Goal: Entertainment & Leisure: Browse casually

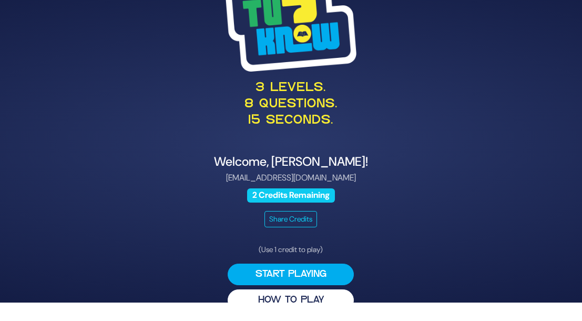
scroll to position [21, 0]
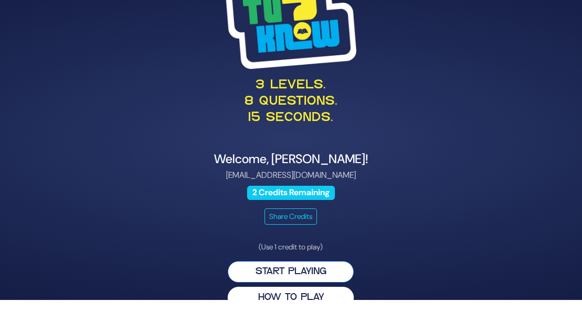
click at [328, 274] on button "Start Playing" at bounding box center [291, 272] width 126 height 22
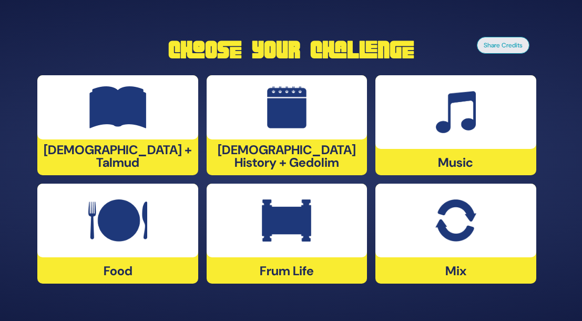
click at [143, 128] on img at bounding box center [117, 107] width 57 height 42
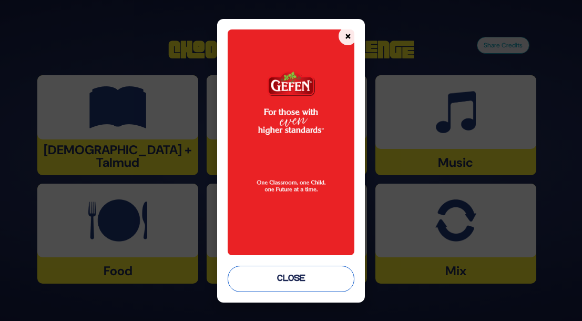
click at [321, 290] on button "Close" at bounding box center [291, 278] width 127 height 26
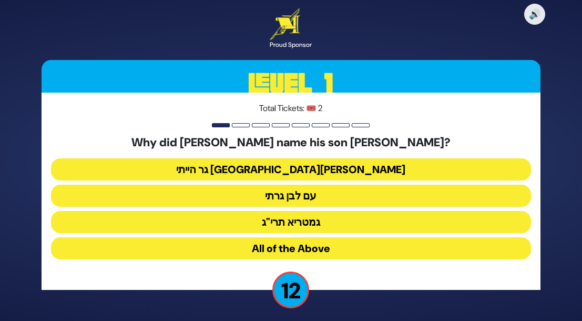
click at [337, 172] on button "גר הייתי [GEOGRAPHIC_DATA][PERSON_NAME]" at bounding box center [290, 169] width 479 height 22
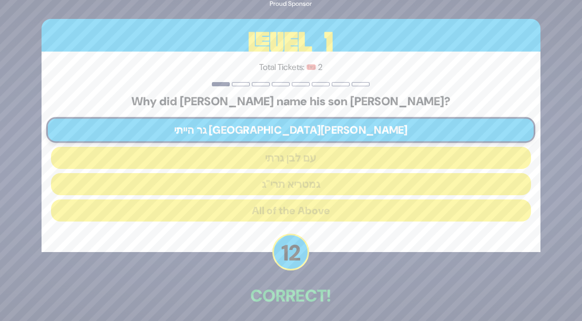
scroll to position [45, 0]
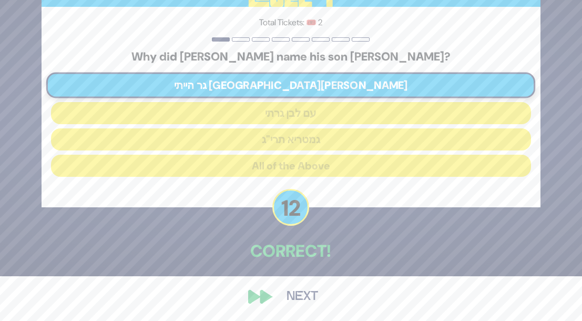
click at [292, 292] on button "Next" at bounding box center [302, 296] width 61 height 24
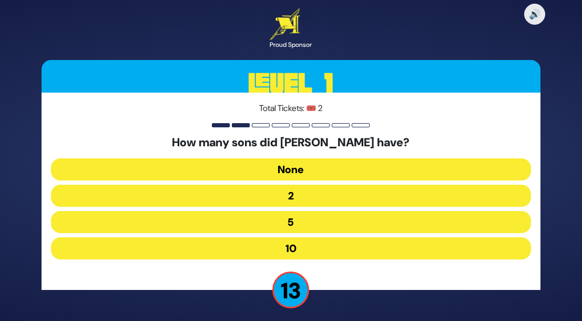
click at [320, 243] on button "10" at bounding box center [290, 248] width 479 height 22
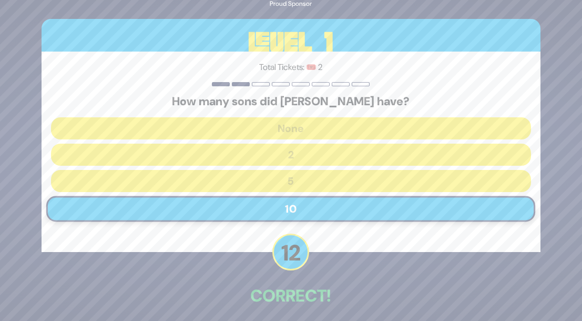
scroll to position [45, 0]
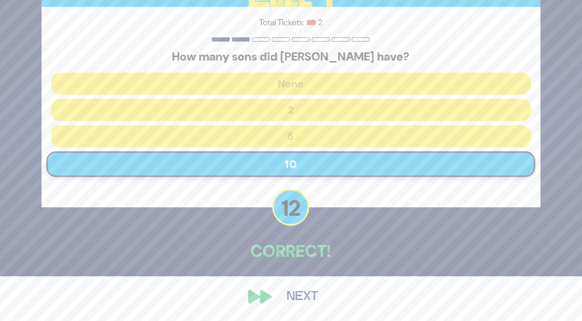
click at [293, 298] on button "Next" at bounding box center [302, 296] width 61 height 24
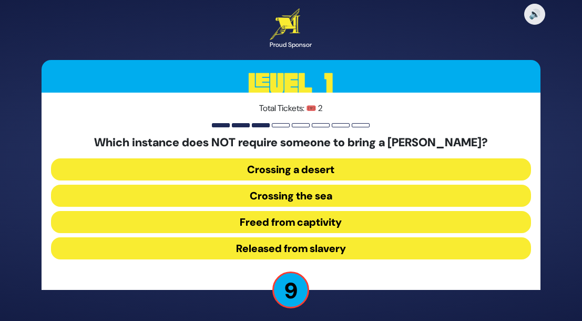
click at [322, 243] on button "Released from slavery" at bounding box center [290, 248] width 479 height 22
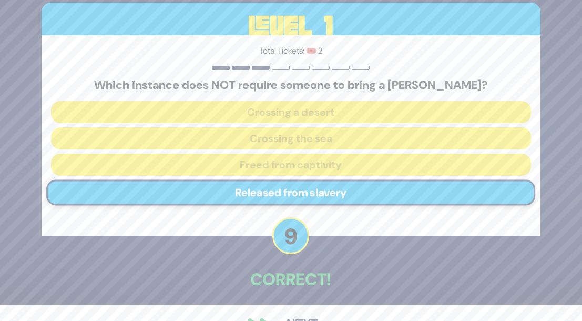
scroll to position [45, 0]
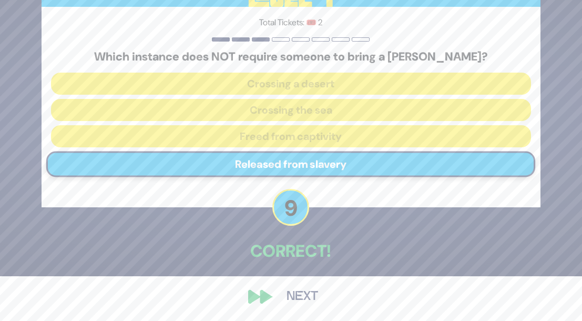
click at [307, 293] on button "Next" at bounding box center [302, 296] width 61 height 24
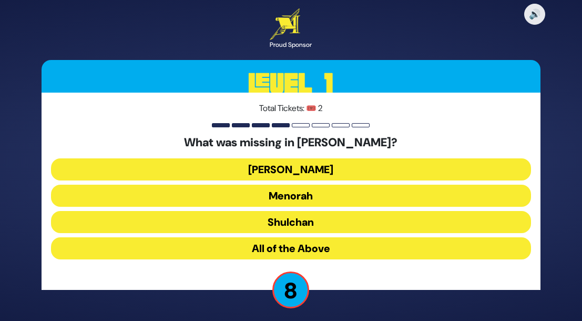
click at [312, 197] on button "Menorah" at bounding box center [290, 195] width 479 height 22
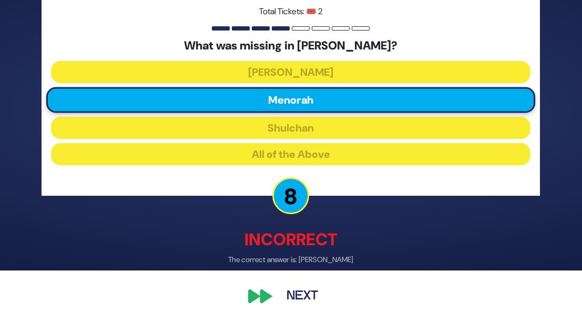
scroll to position [50, 0]
click at [264, 296] on div "🔊 Proud Sponsor Level 1 Total Tickets: 🎟️ 2 What was missing in Bayis Sheini? A…" at bounding box center [291, 110] width 524 height 422
click at [293, 297] on button "Next" at bounding box center [302, 296] width 61 height 24
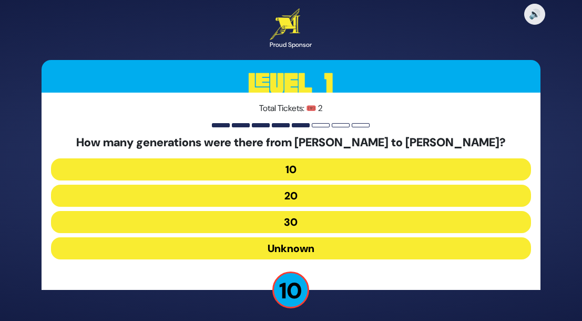
click at [301, 171] on button "10" at bounding box center [290, 169] width 479 height 22
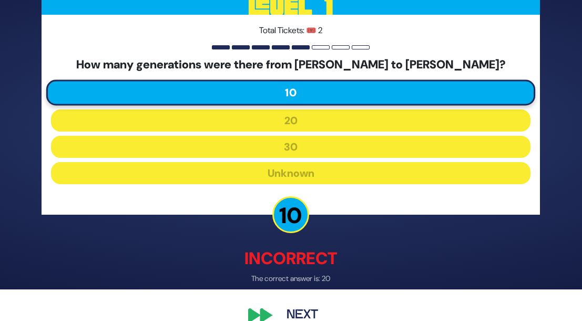
scroll to position [50, 0]
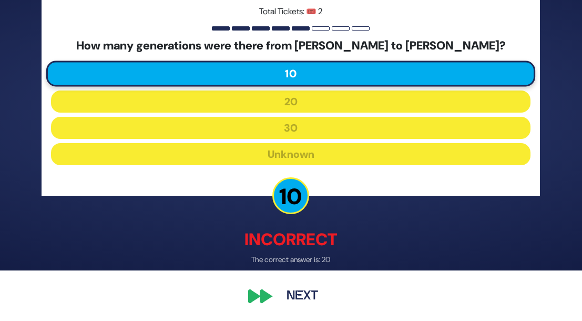
click at [260, 295] on div "🔊 Proud Sponsor Level 1 Total Tickets: 🎟️ 2 How many generations were there fro…" at bounding box center [291, 110] width 524 height 422
click at [298, 295] on button "Next" at bounding box center [302, 296] width 61 height 24
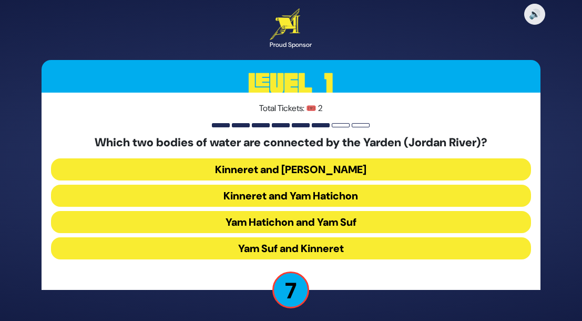
click at [333, 174] on button "Kinneret and Yam Hamelach" at bounding box center [290, 169] width 479 height 22
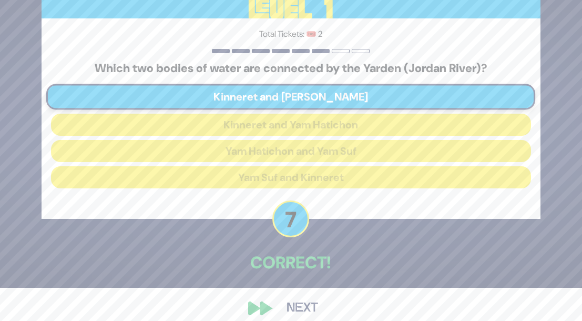
scroll to position [45, 0]
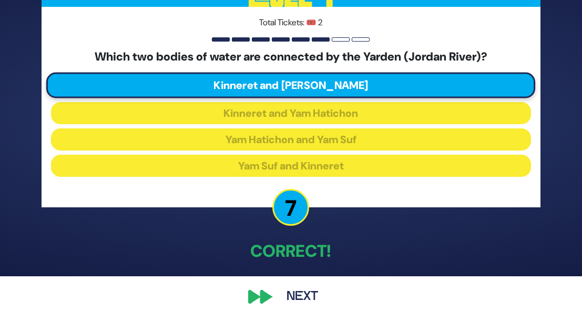
click at [263, 299] on div "🔊 Proud Sponsor Level 1 Total Tickets: 🎟️ 2 Which two bodies of water are conne…" at bounding box center [291, 115] width 524 height 411
click at [292, 291] on button "Next" at bounding box center [302, 296] width 61 height 24
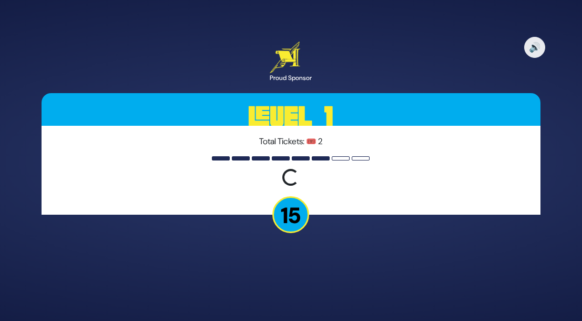
scroll to position [0, 0]
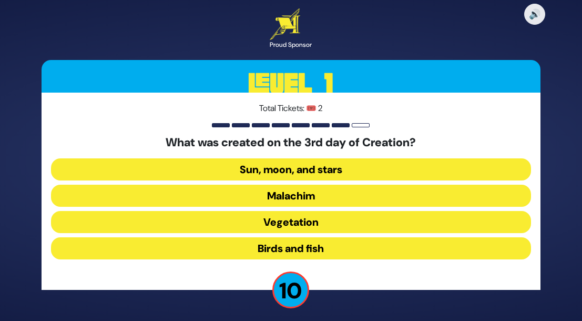
click at [323, 223] on button "Vegetation" at bounding box center [290, 222] width 479 height 22
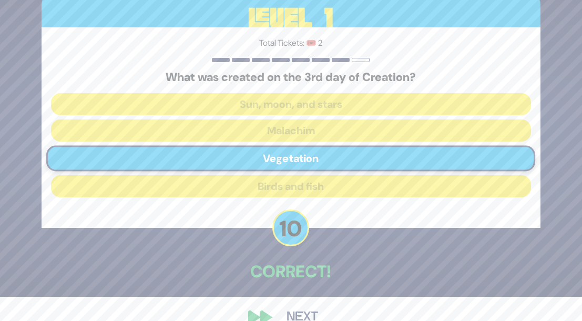
scroll to position [45, 0]
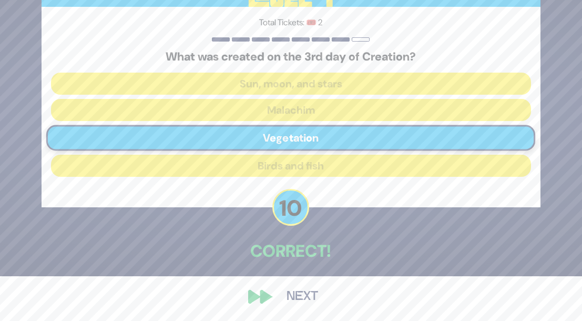
click at [292, 294] on button "Next" at bounding box center [302, 296] width 61 height 24
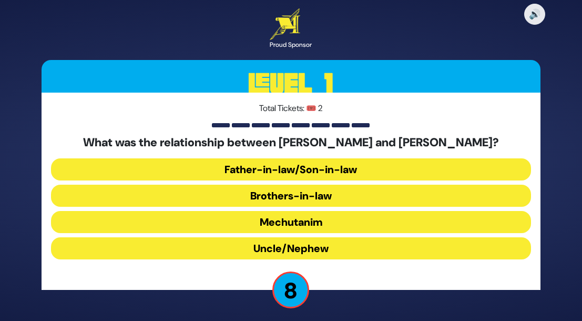
click at [342, 248] on button "Uncle/Nephew" at bounding box center [290, 248] width 479 height 22
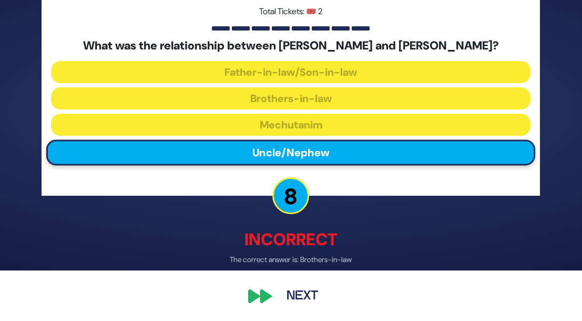
scroll to position [50, 0]
click at [277, 293] on button "Next" at bounding box center [302, 296] width 61 height 24
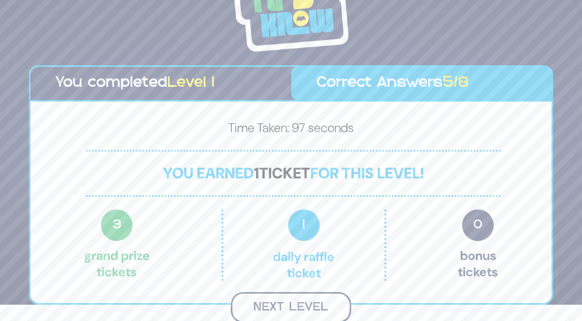
scroll to position [15, 0]
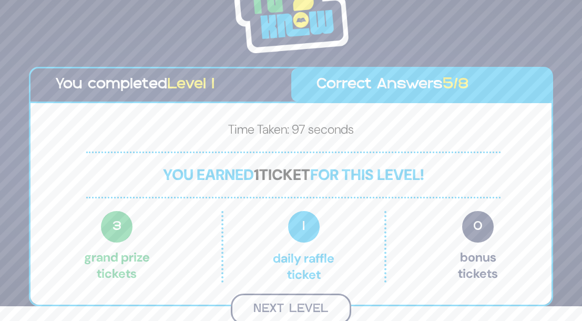
click at [310, 301] on button "Next Level" at bounding box center [291, 308] width 120 height 31
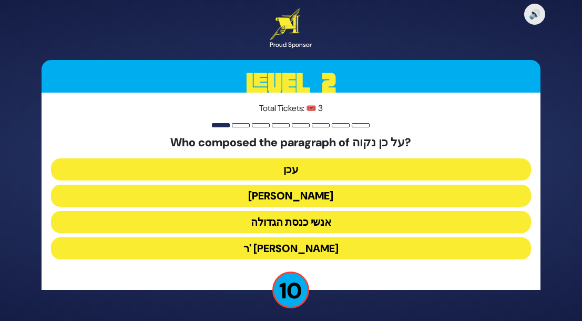
click at [295, 218] on button "אנשי כנסת הגדולה" at bounding box center [290, 222] width 479 height 22
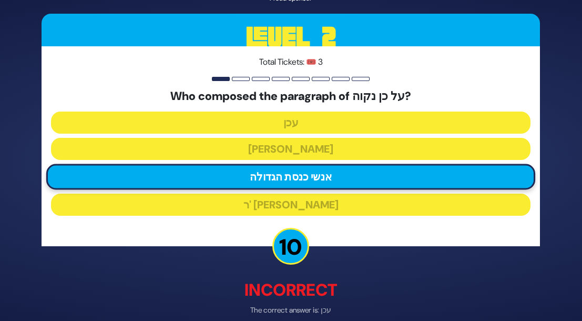
scroll to position [50, 0]
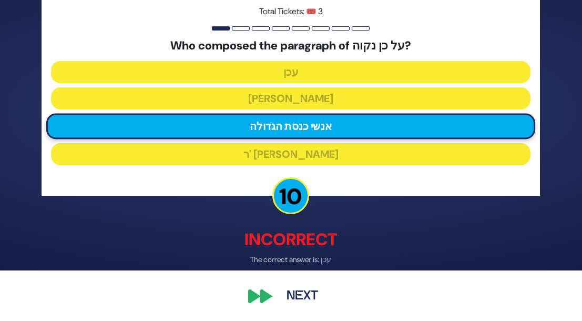
click at [266, 294] on div "🔊 Proud Sponsor Level 2 Total Tickets: 🎟️ 3 Who composed the paragraph of על כן…" at bounding box center [291, 110] width 524 height 422
click at [287, 291] on button "Next" at bounding box center [302, 296] width 61 height 24
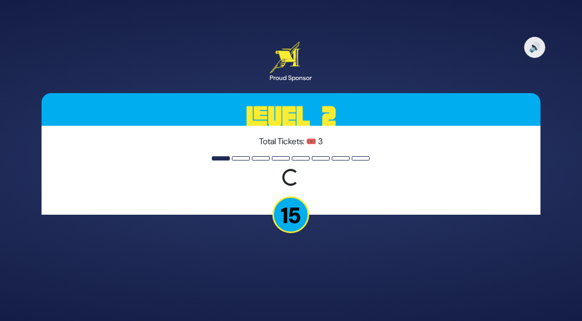
scroll to position [0, 0]
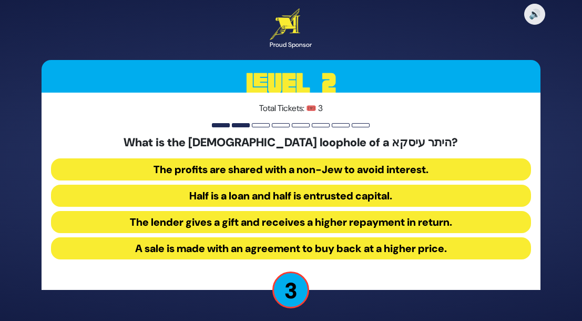
click at [345, 169] on button "The profits are shared with a non-Jew to avoid interest." at bounding box center [290, 169] width 479 height 22
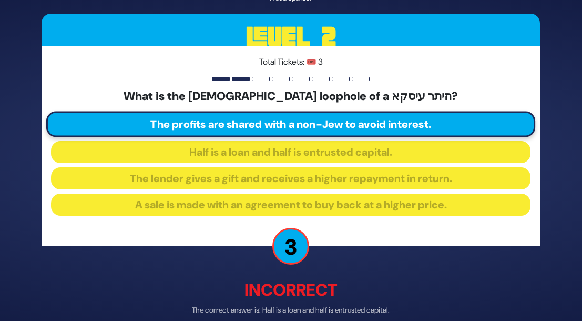
scroll to position [50, 0]
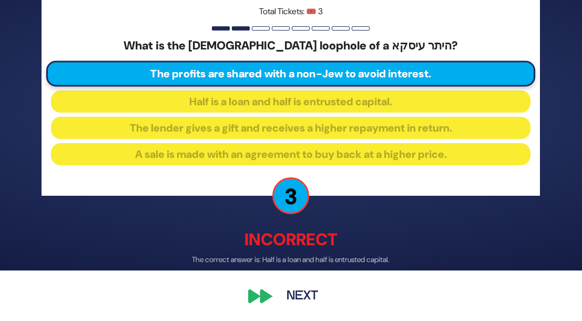
click at [259, 299] on div "🔊 Proud Sponsor Level 2 Total Tickets: 🎟️ 3 What is the halachic loophole of a …" at bounding box center [291, 110] width 524 height 422
click at [275, 291] on button "Next" at bounding box center [302, 296] width 61 height 24
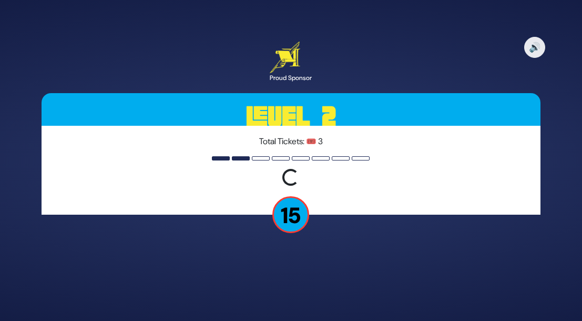
scroll to position [0, 0]
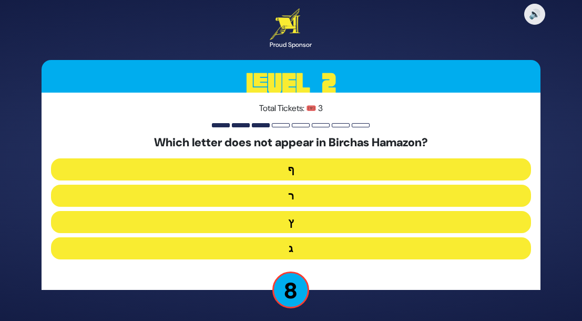
click at [313, 248] on button "ג" at bounding box center [290, 248] width 479 height 22
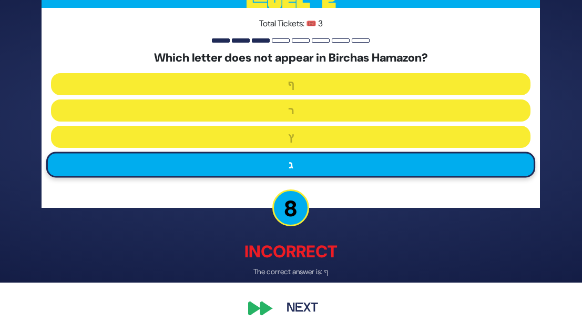
scroll to position [50, 0]
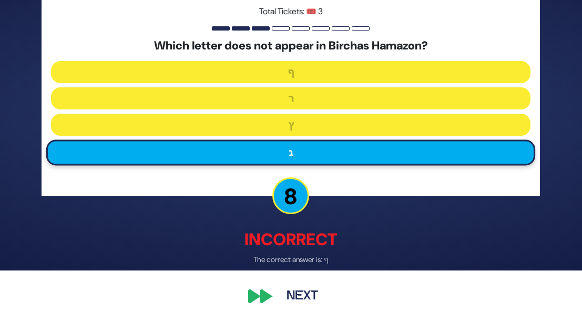
click at [293, 293] on button "Next" at bounding box center [302, 296] width 61 height 24
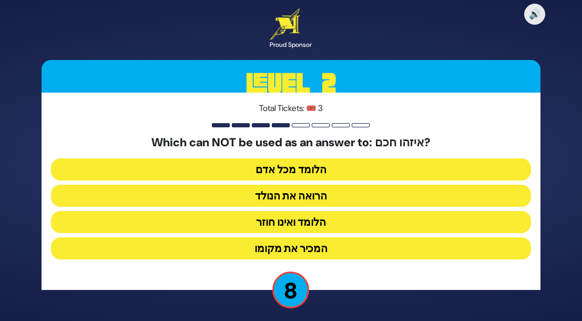
click at [340, 223] on button "הלומד ואינו חוזר" at bounding box center [290, 222] width 479 height 22
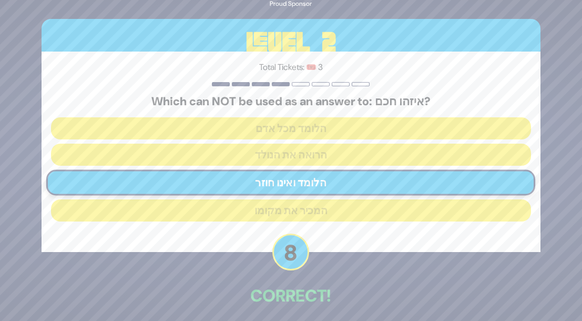
scroll to position [45, 0]
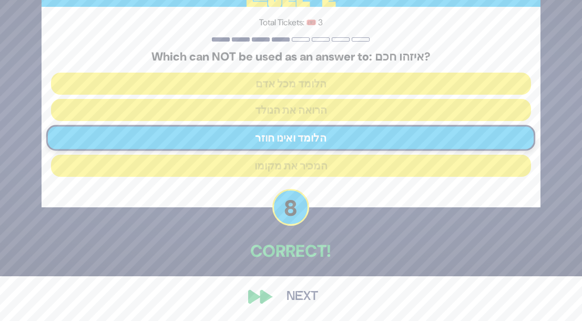
click at [287, 290] on button "Next" at bounding box center [302, 296] width 61 height 24
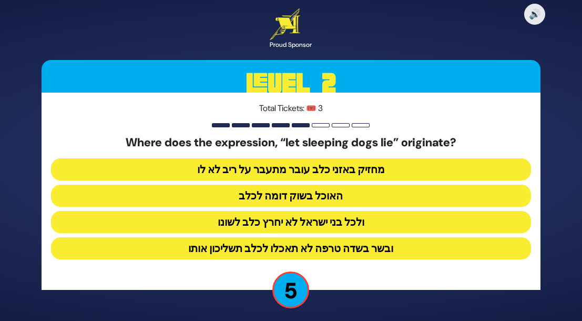
click at [363, 222] on button "ולכל בני ישראל לא יחרץ כלב לשונו" at bounding box center [290, 222] width 479 height 22
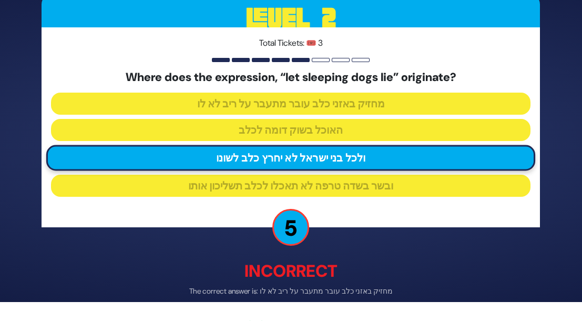
scroll to position [50, 0]
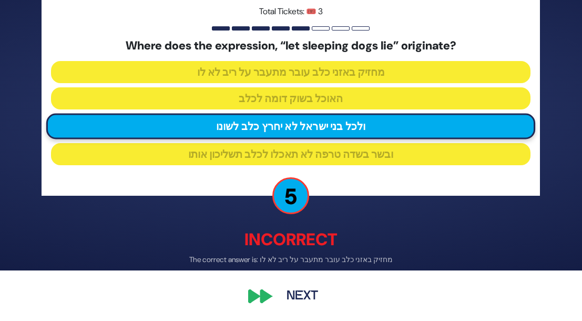
click at [260, 293] on div "🔊 Proud Sponsor Level 2 Total Tickets: 🎟️ 3 Where does the expression, “let sle…" at bounding box center [291, 110] width 524 height 422
click at [284, 293] on button "Next" at bounding box center [302, 296] width 61 height 24
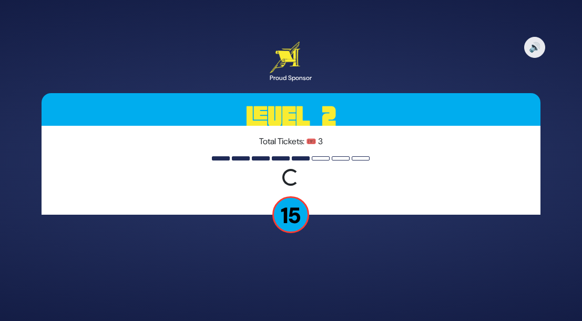
scroll to position [0, 0]
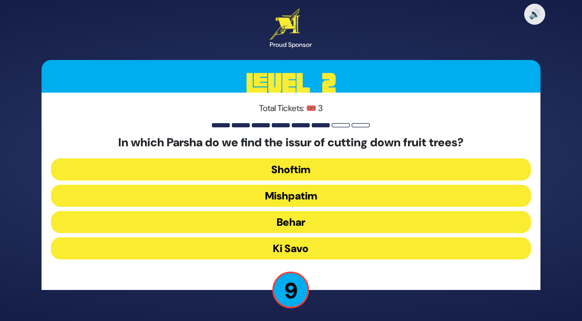
click at [312, 247] on button "Ki Savo" at bounding box center [290, 248] width 479 height 22
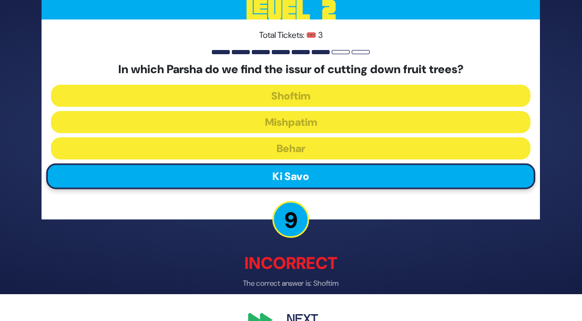
scroll to position [50, 0]
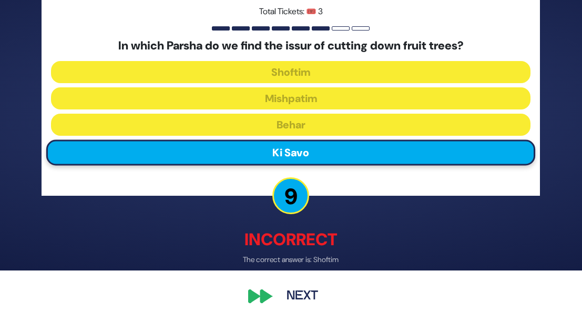
click at [273, 298] on button "Next" at bounding box center [302, 296] width 61 height 24
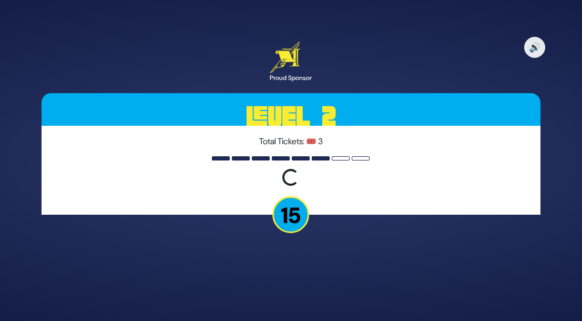
scroll to position [0, 0]
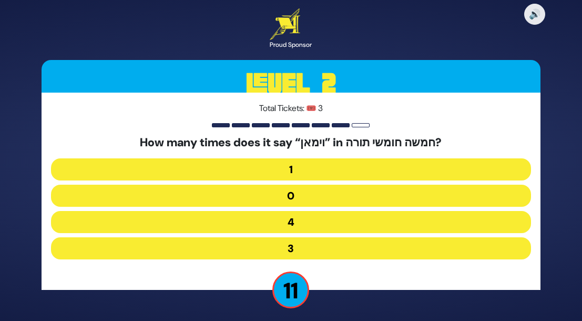
click at [335, 169] on button "1" at bounding box center [290, 169] width 479 height 22
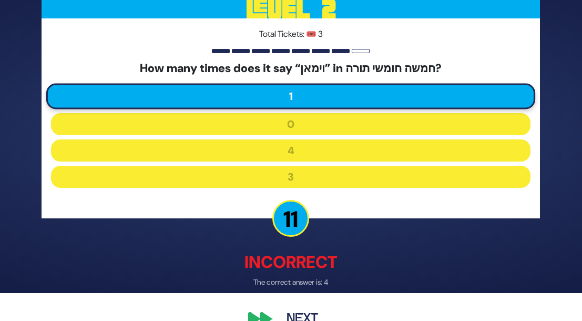
scroll to position [50, 0]
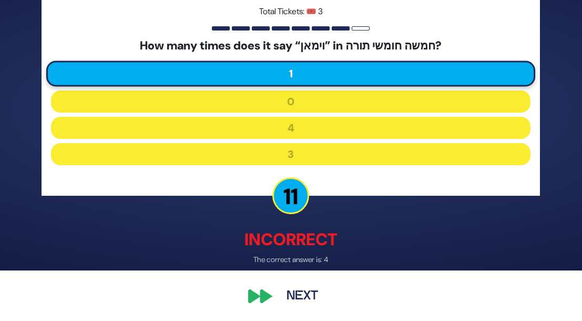
click at [283, 294] on button "Next" at bounding box center [302, 296] width 61 height 24
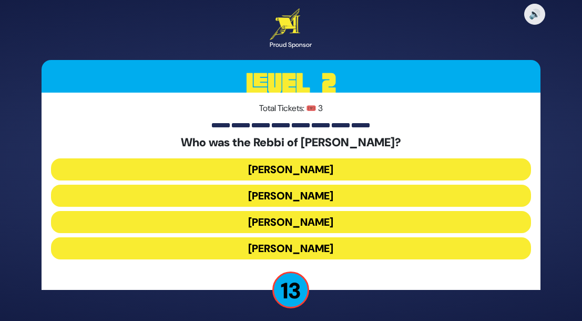
scroll to position [4, 0]
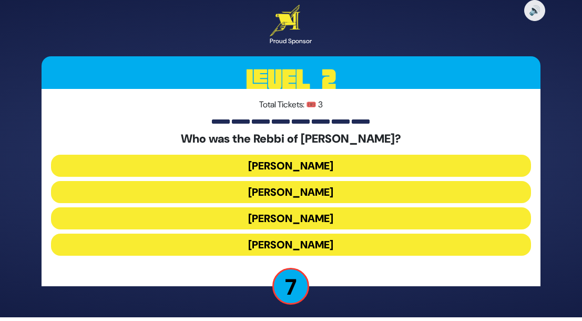
click at [341, 221] on button "Shmuel Hanavi" at bounding box center [290, 218] width 479 height 22
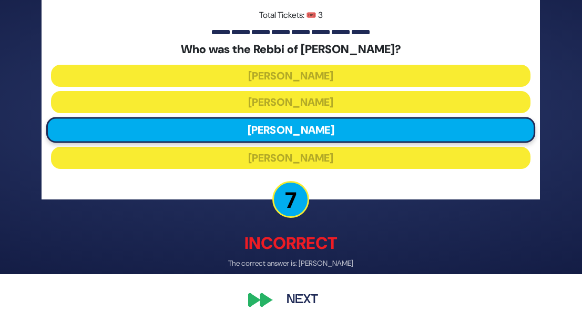
scroll to position [50, 0]
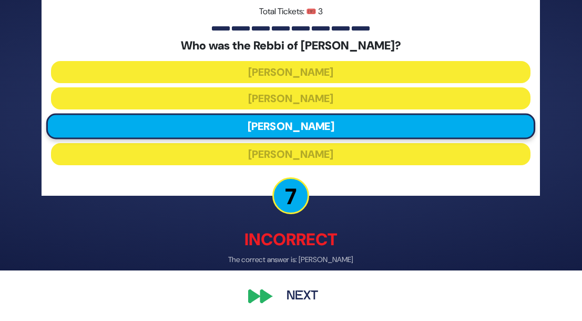
click at [305, 293] on button "Next" at bounding box center [302, 296] width 61 height 24
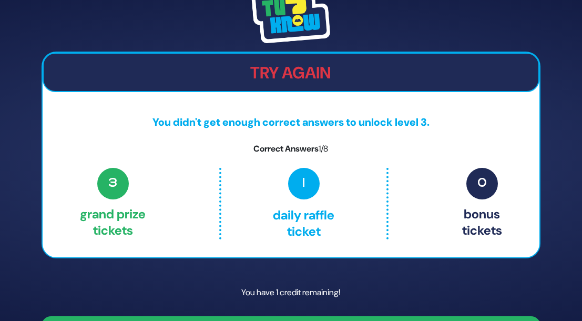
scroll to position [28, 0]
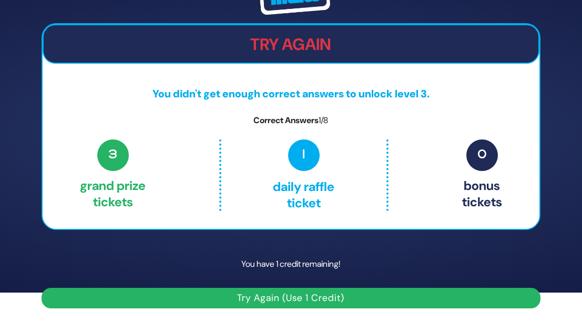
click at [293, 299] on button "Try Again (Use 1 Credit)" at bounding box center [291, 298] width 498 height 20
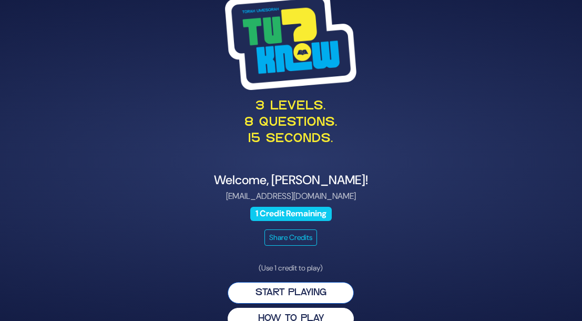
scroll to position [21, 0]
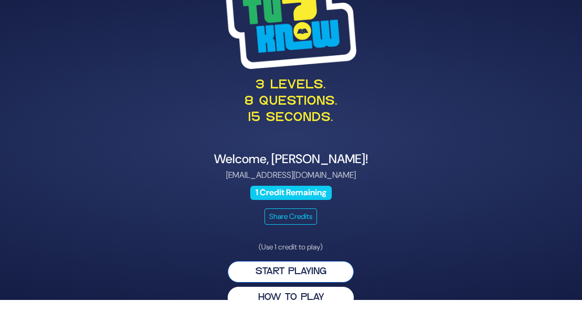
click at [314, 276] on button "Start Playing" at bounding box center [291, 272] width 126 height 22
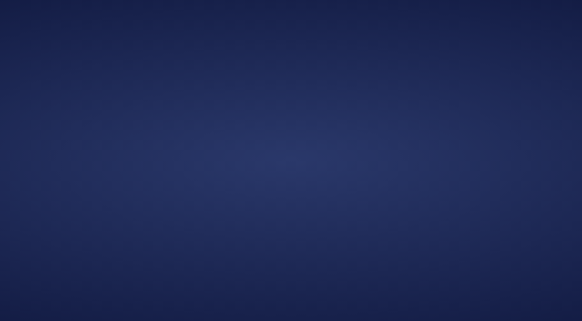
scroll to position [0, 0]
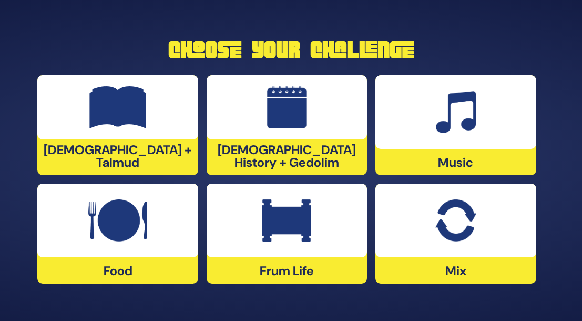
click at [325, 259] on div "Frum Life" at bounding box center [287, 233] width 160 height 100
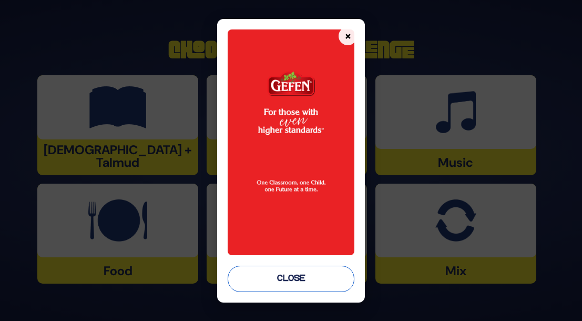
click at [296, 285] on button "Close" at bounding box center [291, 278] width 127 height 26
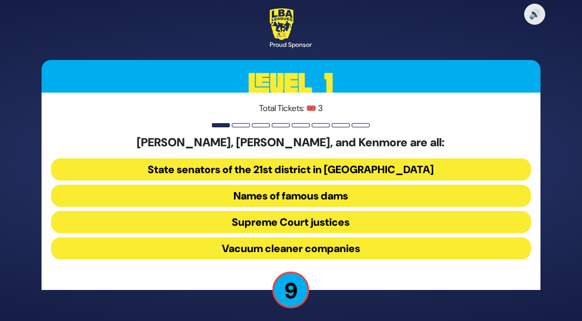
click at [354, 226] on button "Supreme Court justices" at bounding box center [290, 222] width 479 height 22
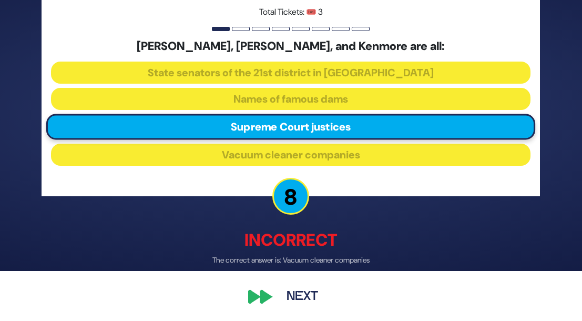
scroll to position [50, 0]
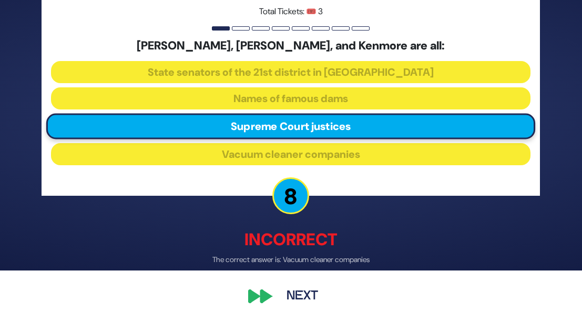
click at [298, 293] on button "Next" at bounding box center [302, 296] width 61 height 24
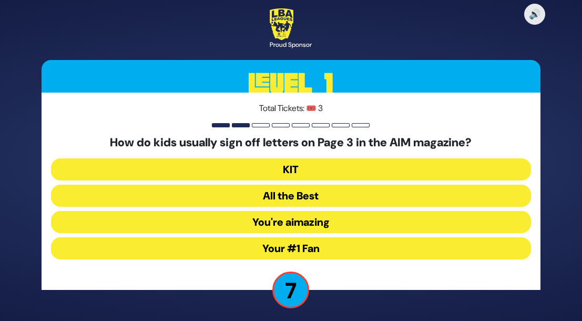
click at [322, 247] on button "Your #1 Fan" at bounding box center [290, 248] width 479 height 22
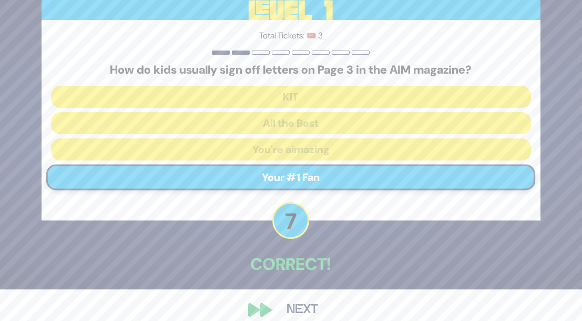
scroll to position [45, 0]
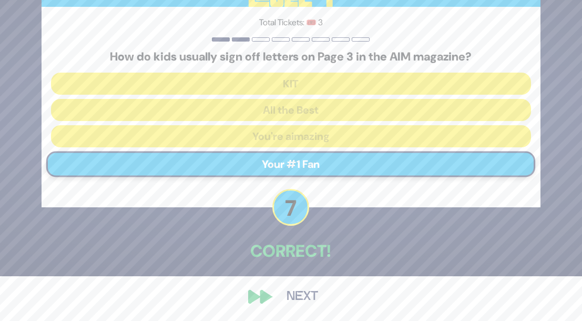
click at [284, 295] on button "Next" at bounding box center [302, 296] width 61 height 24
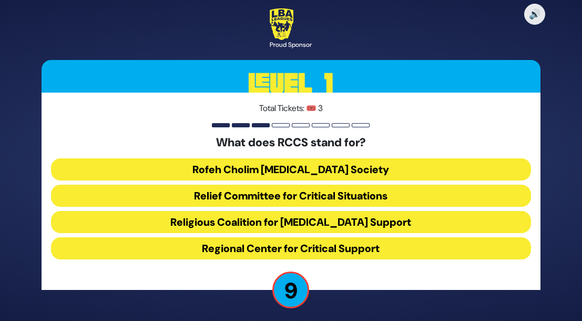
click at [359, 250] on button "Regional Center for Critical Support" at bounding box center [290, 248] width 479 height 22
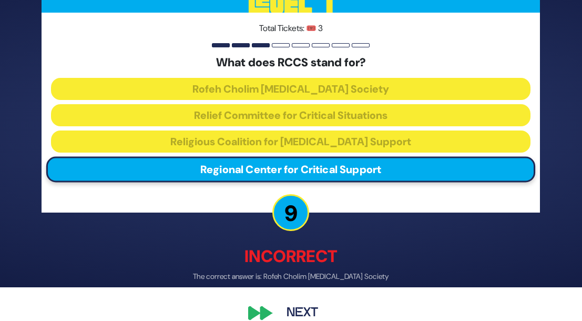
scroll to position [50, 0]
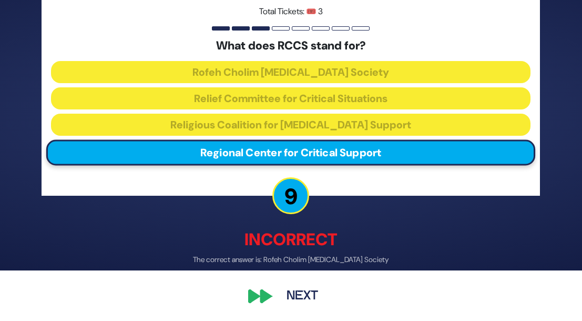
click at [299, 295] on button "Next" at bounding box center [302, 296] width 61 height 24
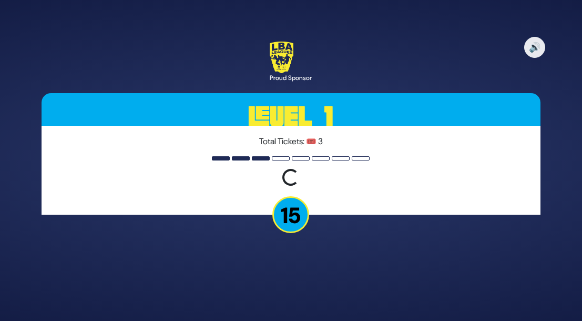
scroll to position [0, 0]
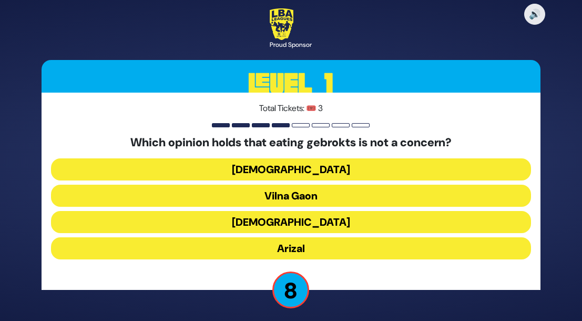
click at [311, 247] on button "Arizal" at bounding box center [290, 248] width 479 height 22
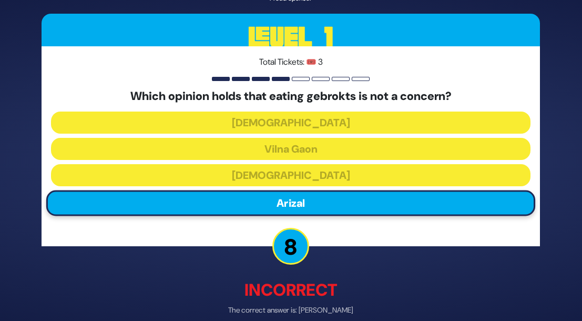
scroll to position [50, 0]
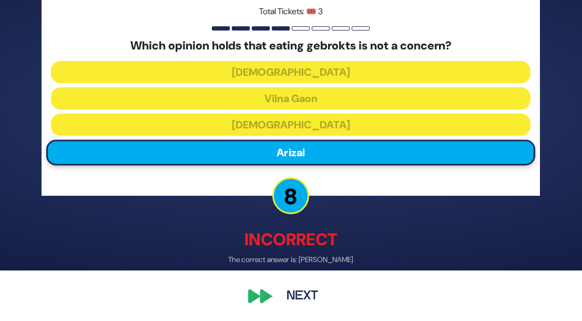
click at [288, 295] on button "Next" at bounding box center [302, 296] width 61 height 24
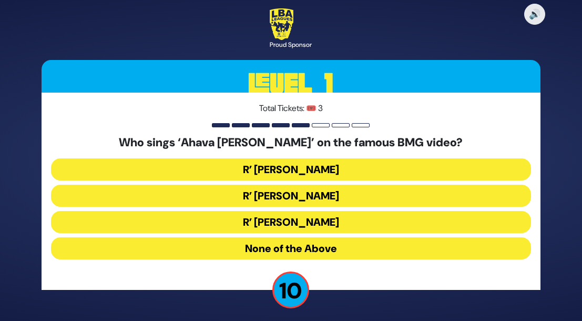
click at [356, 190] on button "R’ [PERSON_NAME]" at bounding box center [290, 195] width 479 height 22
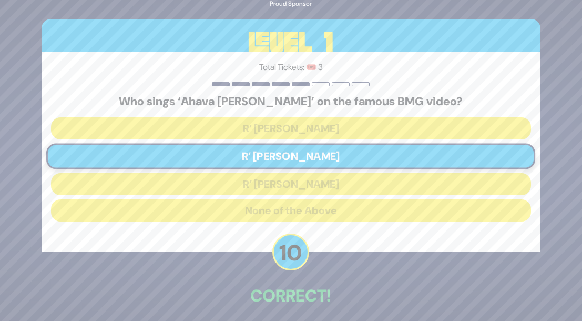
scroll to position [45, 0]
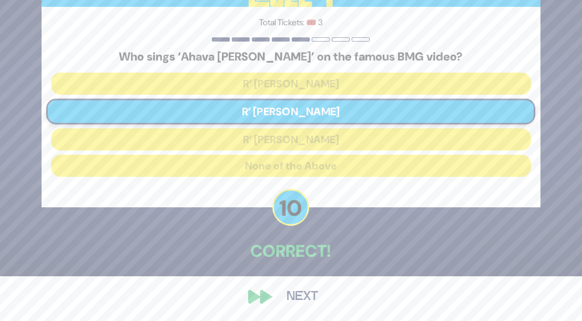
click at [312, 292] on button "Next" at bounding box center [302, 296] width 61 height 24
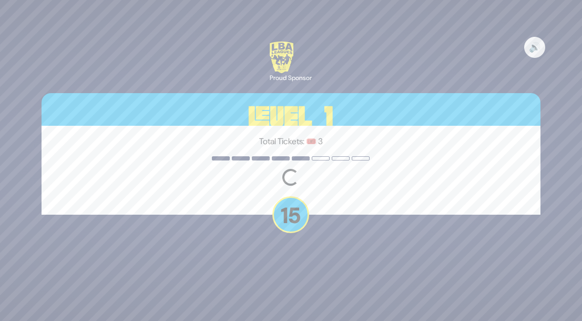
scroll to position [0, 0]
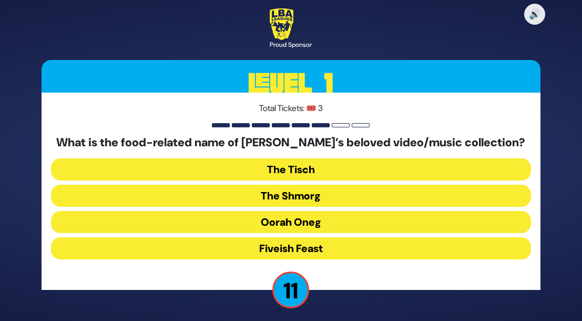
click at [322, 197] on button "The Shmorg" at bounding box center [290, 195] width 479 height 22
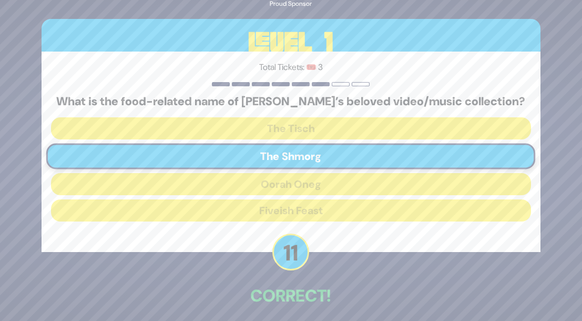
scroll to position [45, 0]
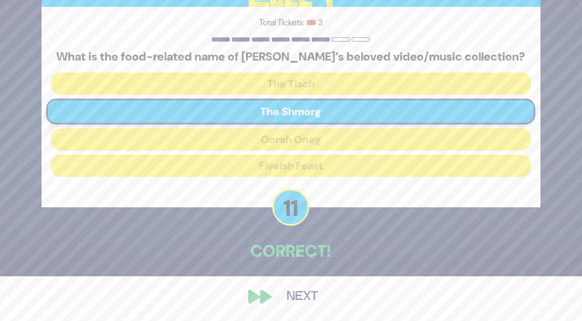
click at [291, 296] on button "Next" at bounding box center [302, 296] width 61 height 24
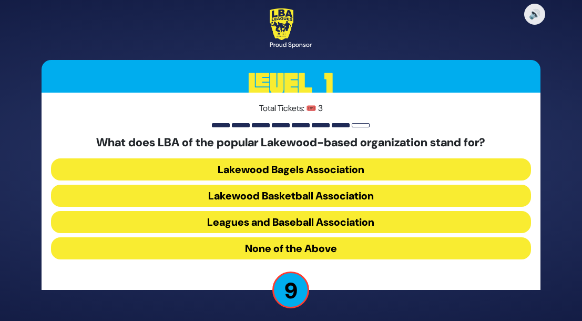
click at [328, 196] on button "Lakewood Basketball Association" at bounding box center [290, 195] width 479 height 22
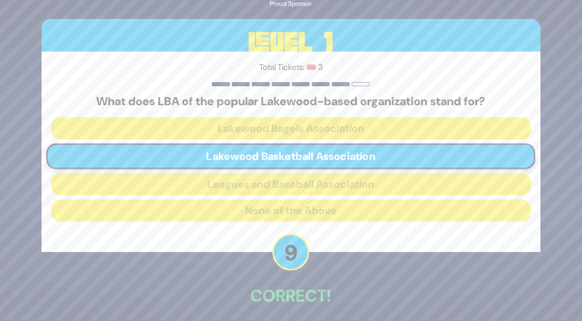
scroll to position [45, 0]
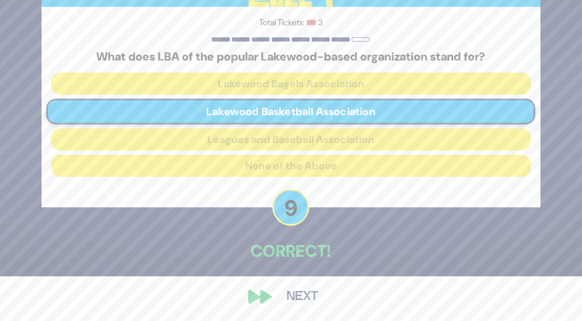
click at [298, 298] on button "Next" at bounding box center [302, 296] width 61 height 24
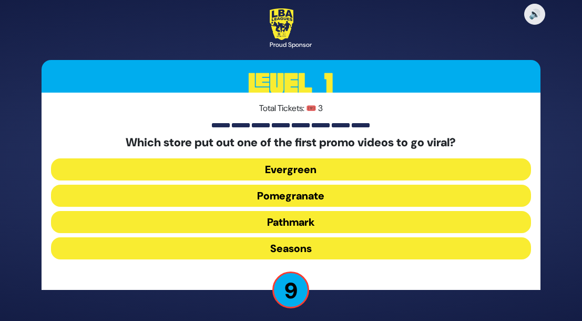
click at [303, 251] on button "Seasons" at bounding box center [290, 248] width 479 height 22
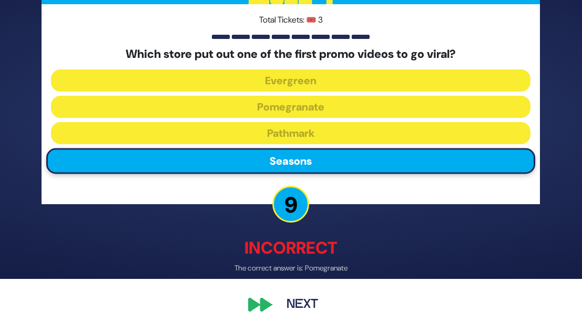
scroll to position [50, 0]
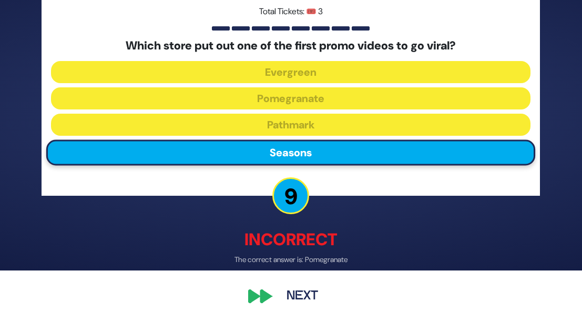
click at [292, 292] on button "Next" at bounding box center [302, 296] width 61 height 24
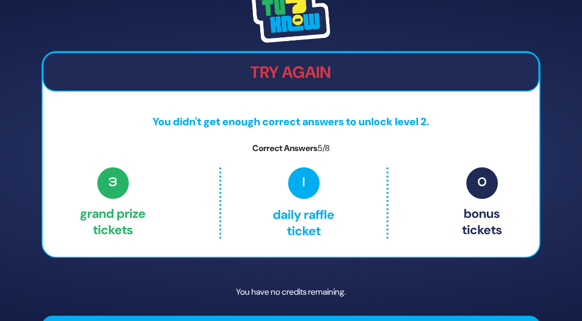
scroll to position [29, 0]
